Goal: Task Accomplishment & Management: Manage account settings

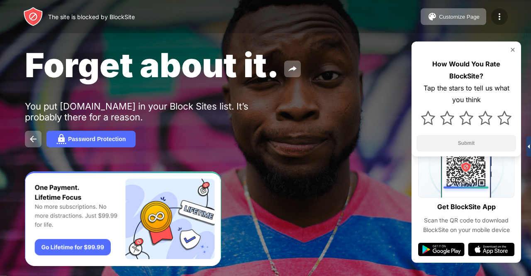
click at [503, 13] on img at bounding box center [499, 17] width 10 height 10
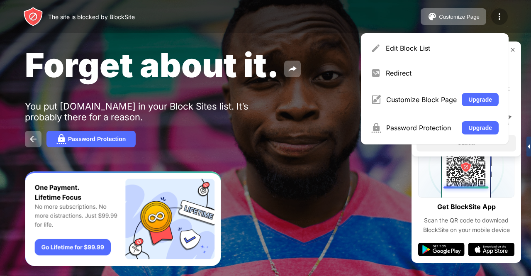
click at [493, 16] on div at bounding box center [499, 16] width 17 height 17
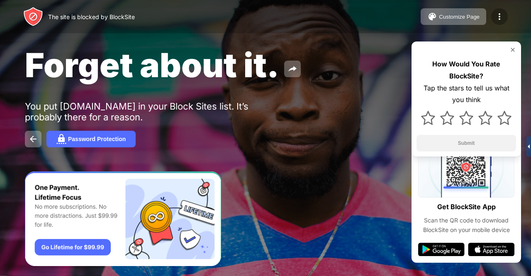
click at [498, 17] on img at bounding box center [499, 17] width 10 height 10
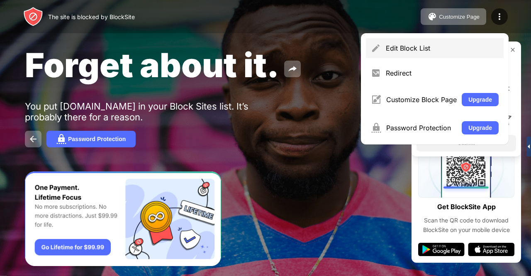
click at [413, 49] on div "Edit Block List" at bounding box center [442, 48] width 113 height 8
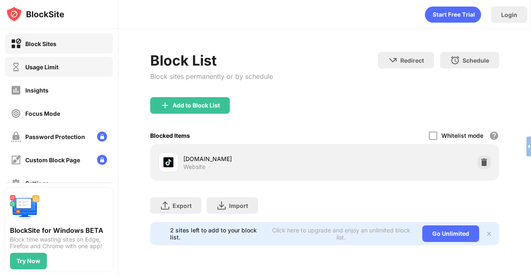
click at [64, 70] on div "Usage Limit" at bounding box center [59, 67] width 108 height 20
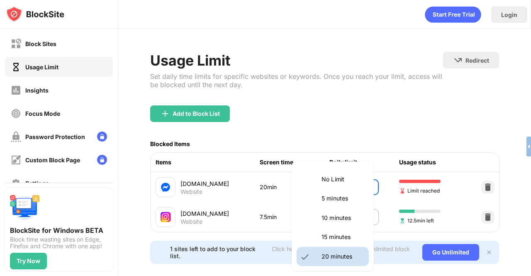
click at [340, 180] on body "Block Sites Usage Limit Insights Focus Mode Password Protection Custom Block Pa…" at bounding box center [265, 138] width 531 height 276
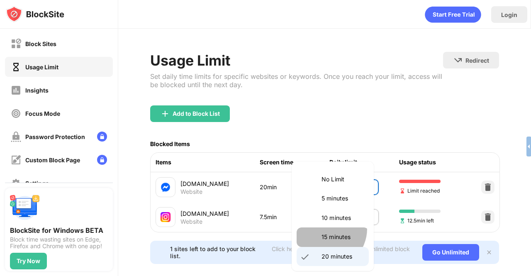
click at [325, 228] on li "15 minutes" at bounding box center [332, 236] width 72 height 19
type input "**"
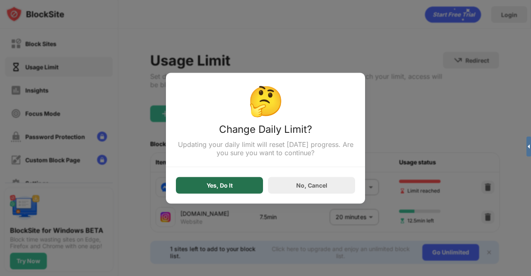
click at [231, 188] on div "Yes, Do It" at bounding box center [219, 185] width 26 height 7
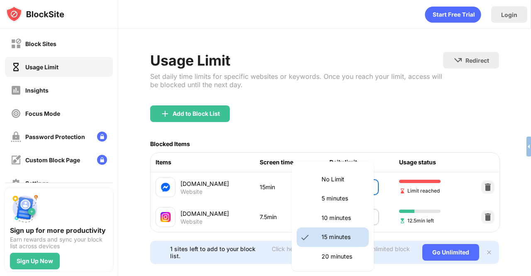
click at [341, 189] on body "Block Sites Usage Limit Insights Focus Mode Password Protection Custom Block Pa…" at bounding box center [265, 138] width 531 height 276
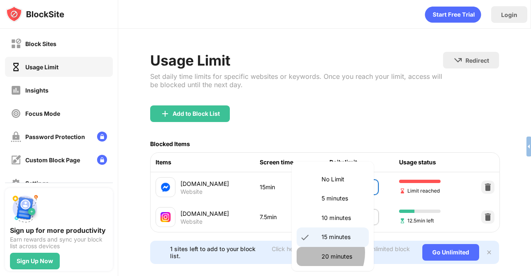
click at [318, 253] on li "20 minutes" at bounding box center [332, 256] width 72 height 19
type input "**"
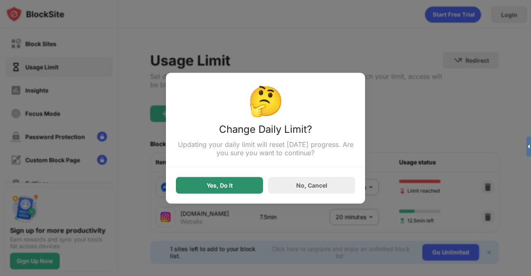
click at [213, 187] on div "Yes, Do It" at bounding box center [219, 185] width 26 height 7
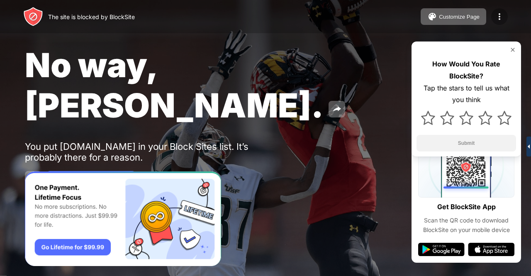
click at [498, 22] on div at bounding box center [499, 16] width 17 height 17
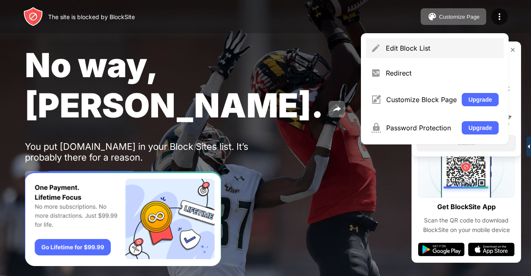
click at [434, 49] on div "Edit Block List" at bounding box center [442, 48] width 113 height 8
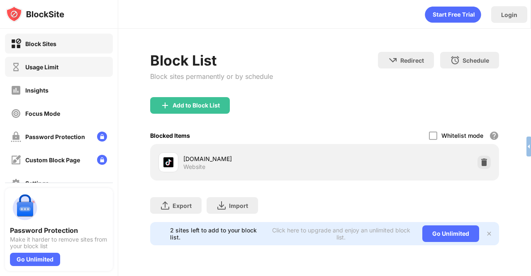
click at [65, 74] on div "Usage Limit" at bounding box center [59, 67] width 108 height 20
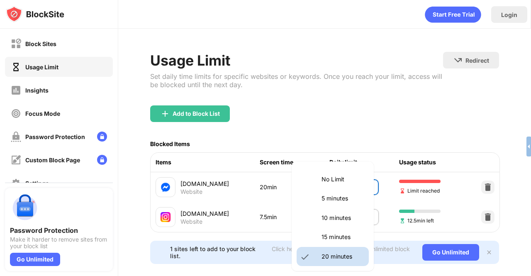
click at [347, 189] on body "Block Sites Usage Limit Insights Focus Mode Password Protection Custom Block Pa…" at bounding box center [265, 138] width 531 height 276
click at [332, 229] on li "15 minutes" at bounding box center [332, 236] width 72 height 19
type input "**"
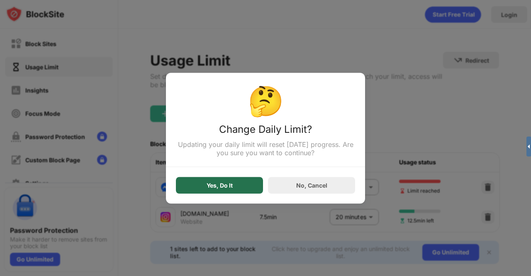
click at [210, 188] on div "Yes, Do It" at bounding box center [219, 185] width 26 height 7
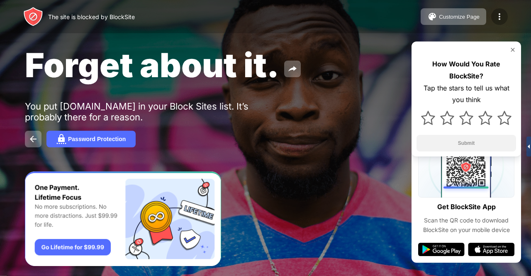
click at [496, 12] on img at bounding box center [499, 17] width 10 height 10
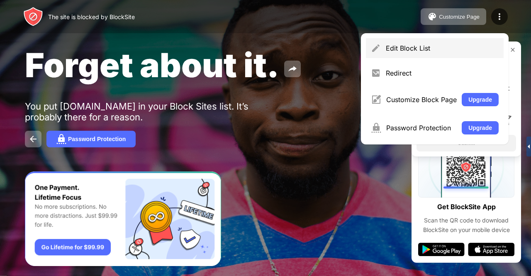
click at [428, 51] on div "Edit Block List" at bounding box center [442, 48] width 113 height 8
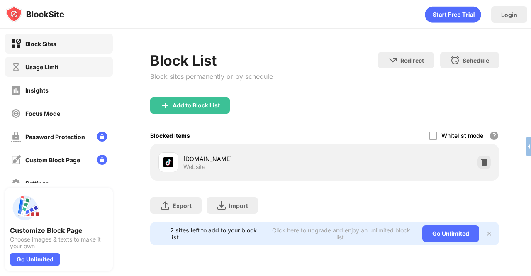
click at [80, 65] on div "Usage Limit" at bounding box center [59, 67] width 108 height 20
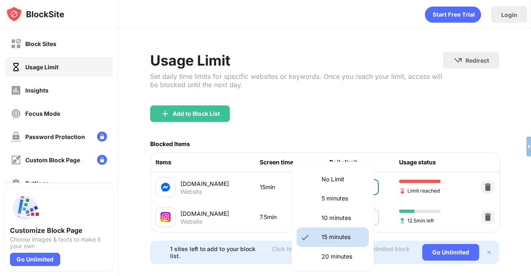
click at [342, 181] on body "Block Sites Usage Limit Insights Focus Mode Password Protection Custom Block Pa…" at bounding box center [265, 138] width 531 height 276
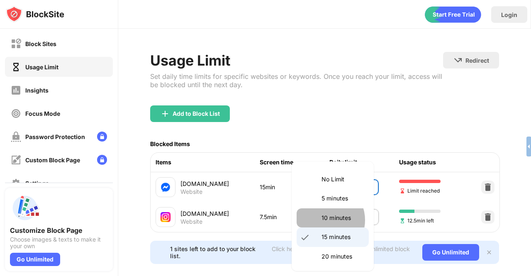
click at [323, 220] on p "10 minutes" at bounding box center [342, 217] width 42 height 9
type input "**"
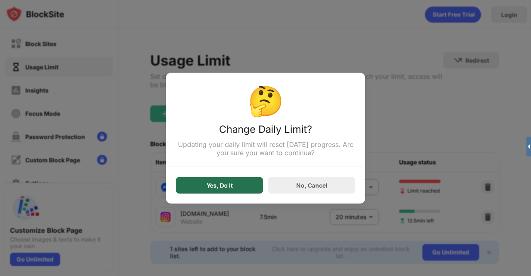
click at [245, 185] on div "Yes, Do It" at bounding box center [219, 185] width 87 height 17
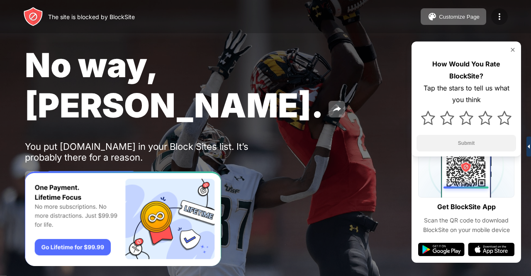
click at [495, 14] on img at bounding box center [499, 17] width 10 height 10
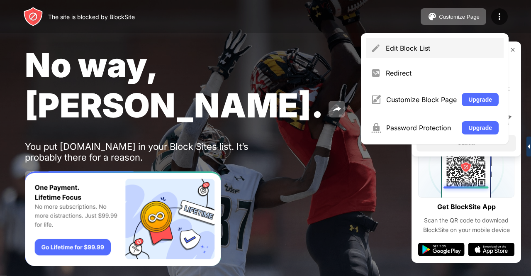
click at [399, 49] on div "Edit Block List" at bounding box center [442, 48] width 113 height 8
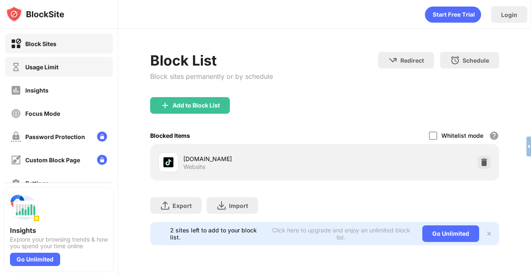
click at [51, 73] on div "Usage Limit" at bounding box center [59, 67] width 108 height 20
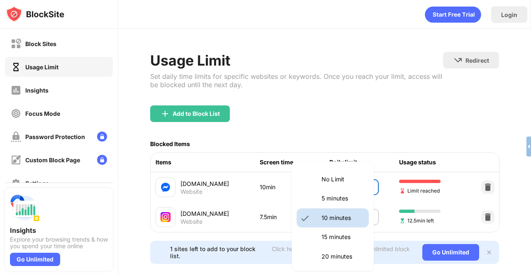
click at [341, 189] on body "Block Sites Usage Limit Insights Focus Mode Password Protection Custom Block Pa…" at bounding box center [265, 138] width 531 height 276
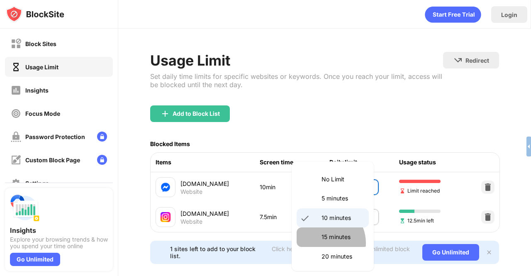
click at [324, 243] on li "15 minutes" at bounding box center [332, 236] width 72 height 19
type input "**"
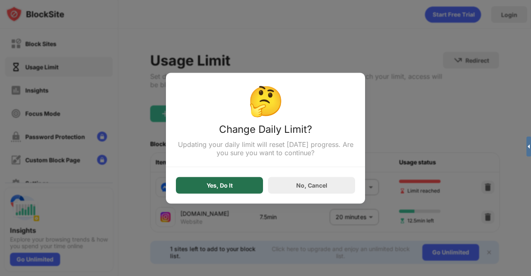
click at [221, 183] on div "Yes, Do It" at bounding box center [219, 185] width 26 height 7
